Goal: Transaction & Acquisition: Book appointment/travel/reservation

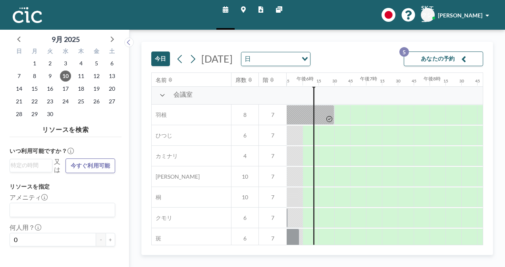
scroll to position [0, 1127]
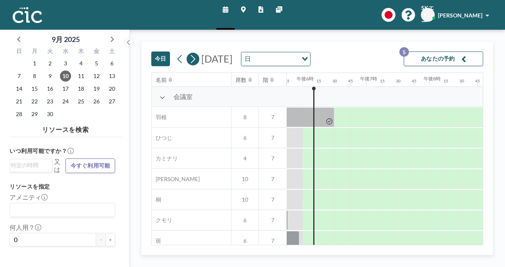
click at [189, 58] on icon at bounding box center [193, 59] width 8 height 12
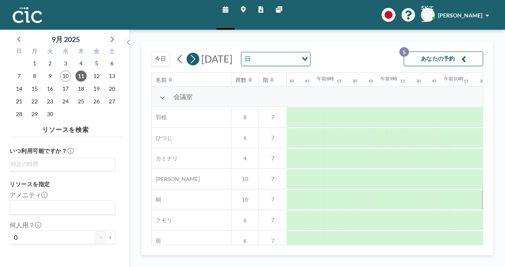
scroll to position [0, 492]
click at [189, 58] on icon at bounding box center [193, 59] width 8 height 12
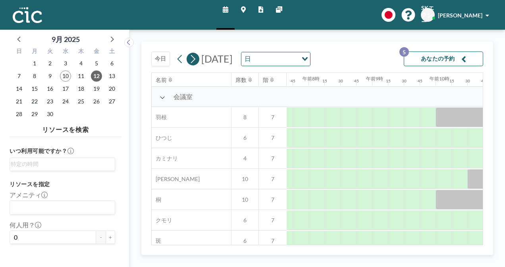
click at [189, 58] on icon at bounding box center [193, 59] width 8 height 12
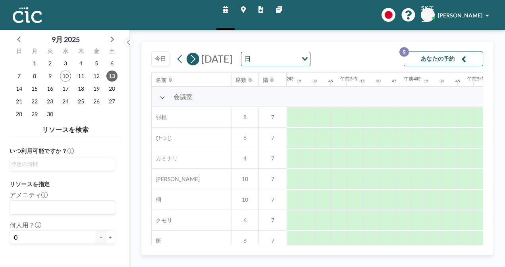
scroll to position [0, 394]
click at [189, 58] on icon at bounding box center [193, 59] width 8 height 12
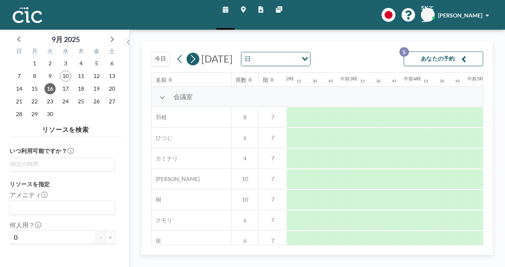
scroll to position [0, 394]
click at [189, 58] on icon at bounding box center [193, 59] width 8 height 12
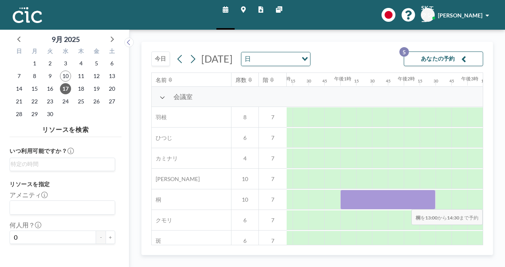
drag, startPoint x: 353, startPoint y: 201, endPoint x: 425, endPoint y: 204, distance: 72.3
click at [425, 204] on div at bounding box center [387, 200] width 95 height 20
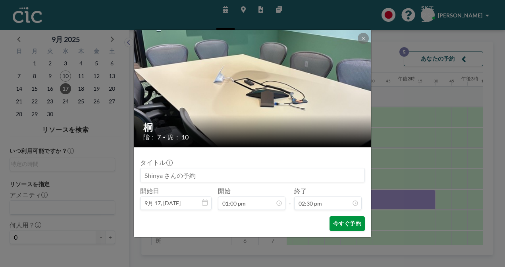
click at [352, 221] on font "今すぐ予約" at bounding box center [347, 224] width 28 height 8
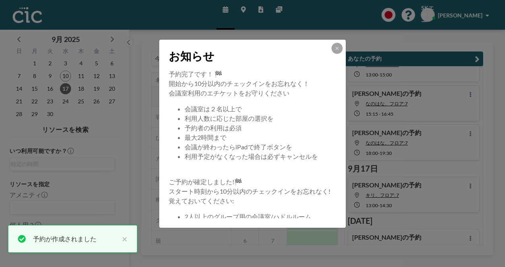
scroll to position [106, 0]
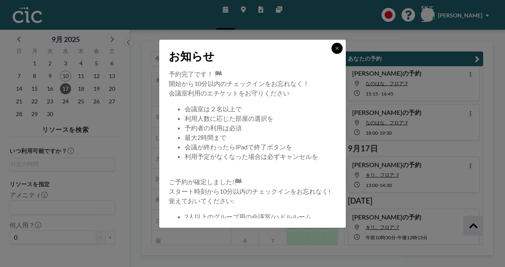
click at [340, 49] on button at bounding box center [336, 48] width 11 height 11
